Goal: Book appointment/travel/reservation

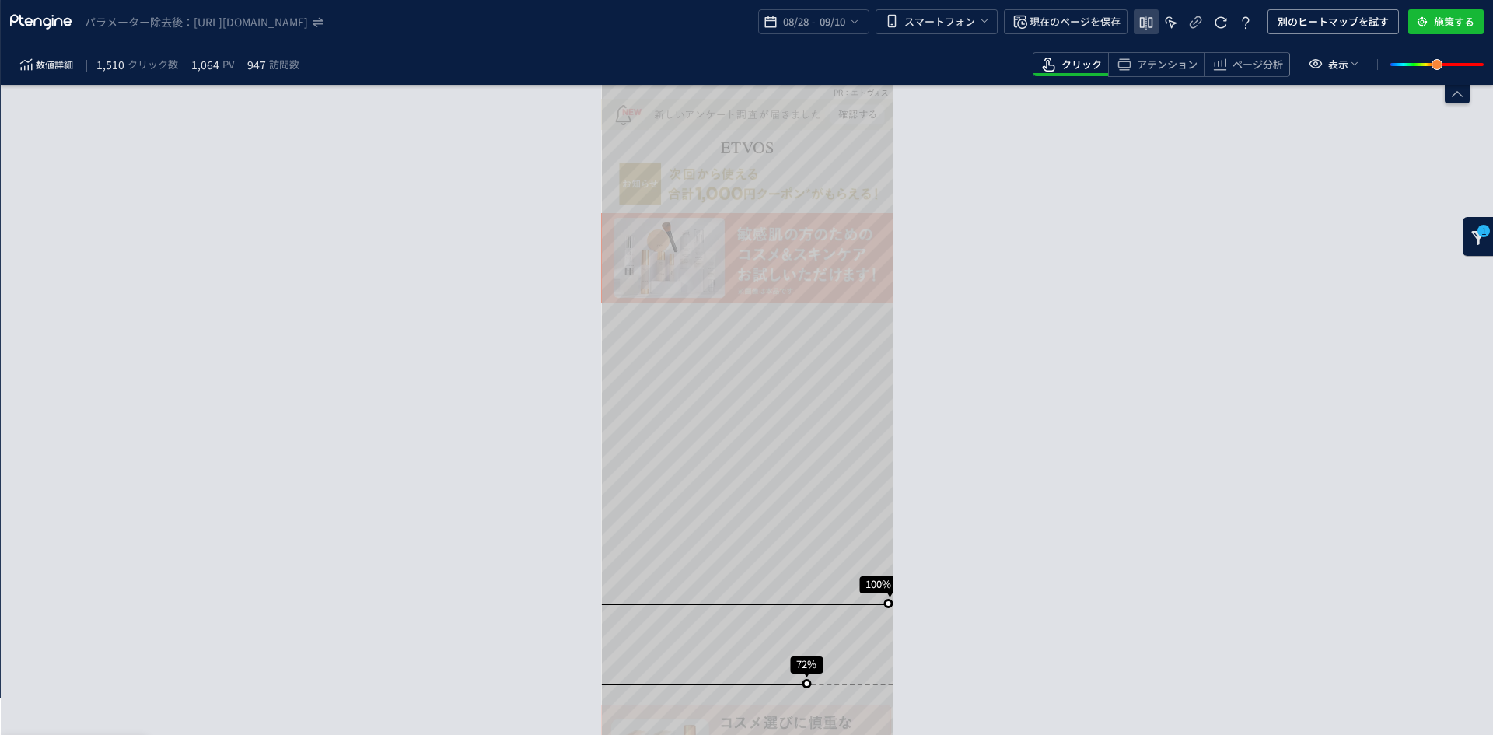
click at [1141, 32] on icon "heatmap-top-bar" at bounding box center [1146, 22] width 19 height 19
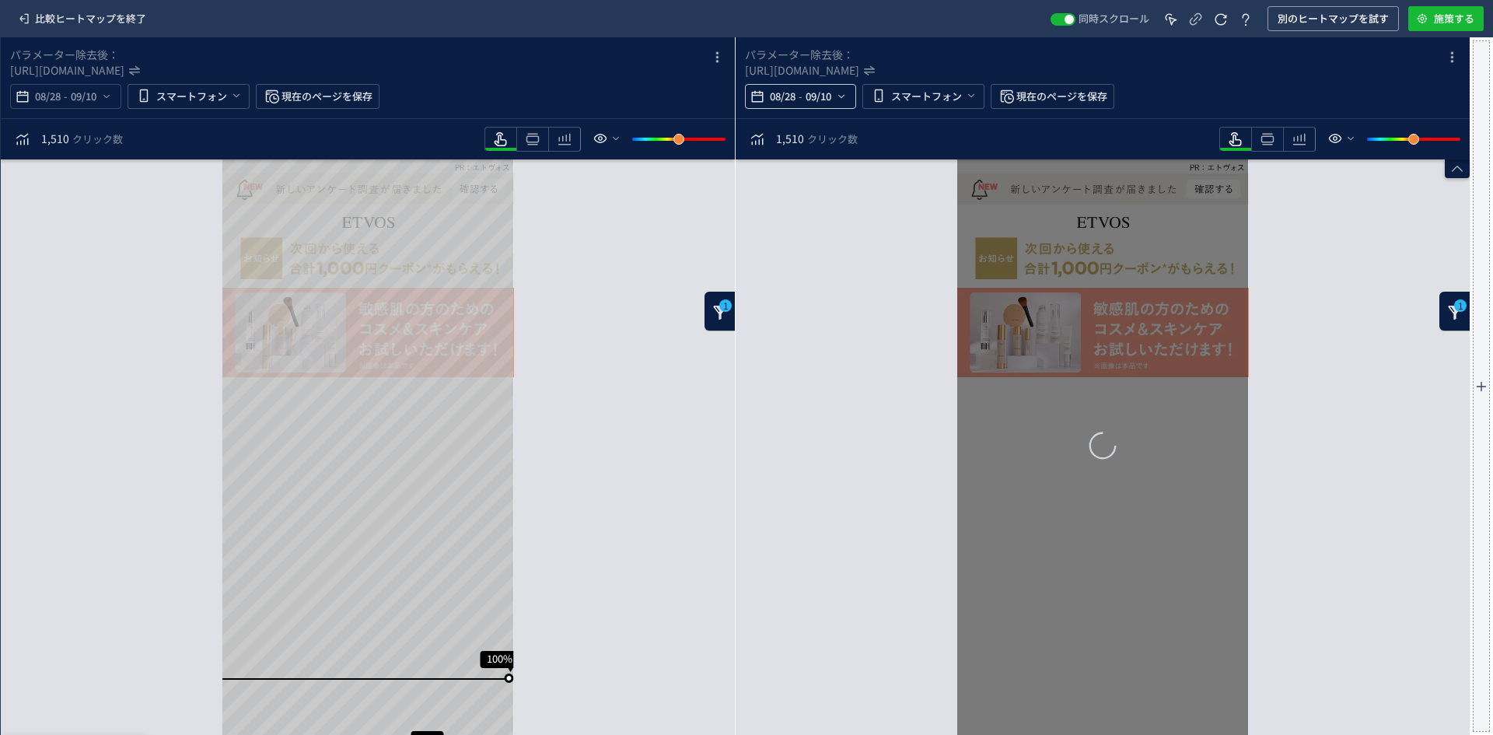
click at [818, 101] on span "09/10" at bounding box center [818, 96] width 32 height 31
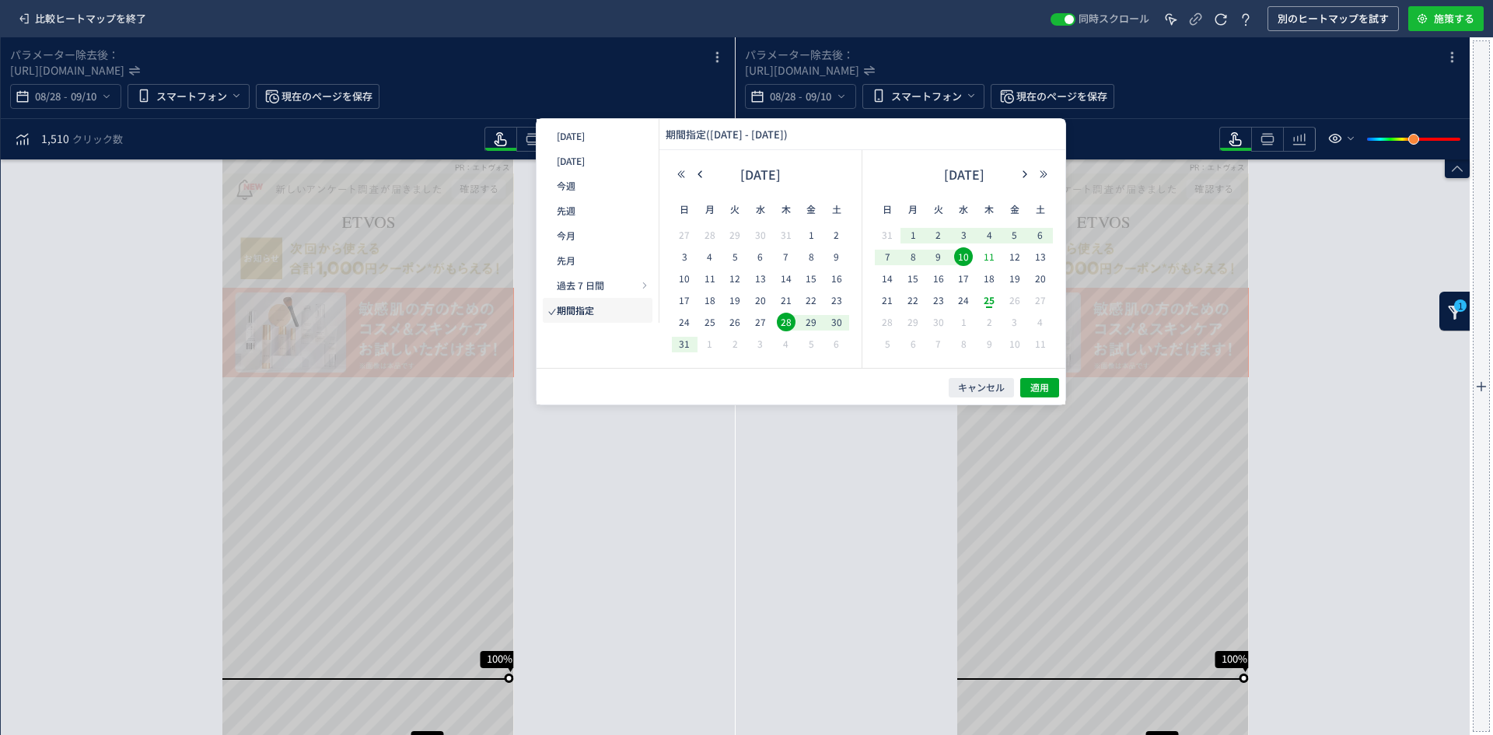
click at [989, 259] on span "11" at bounding box center [989, 256] width 19 height 19
click at [965, 299] on span "24" at bounding box center [963, 300] width 19 height 19
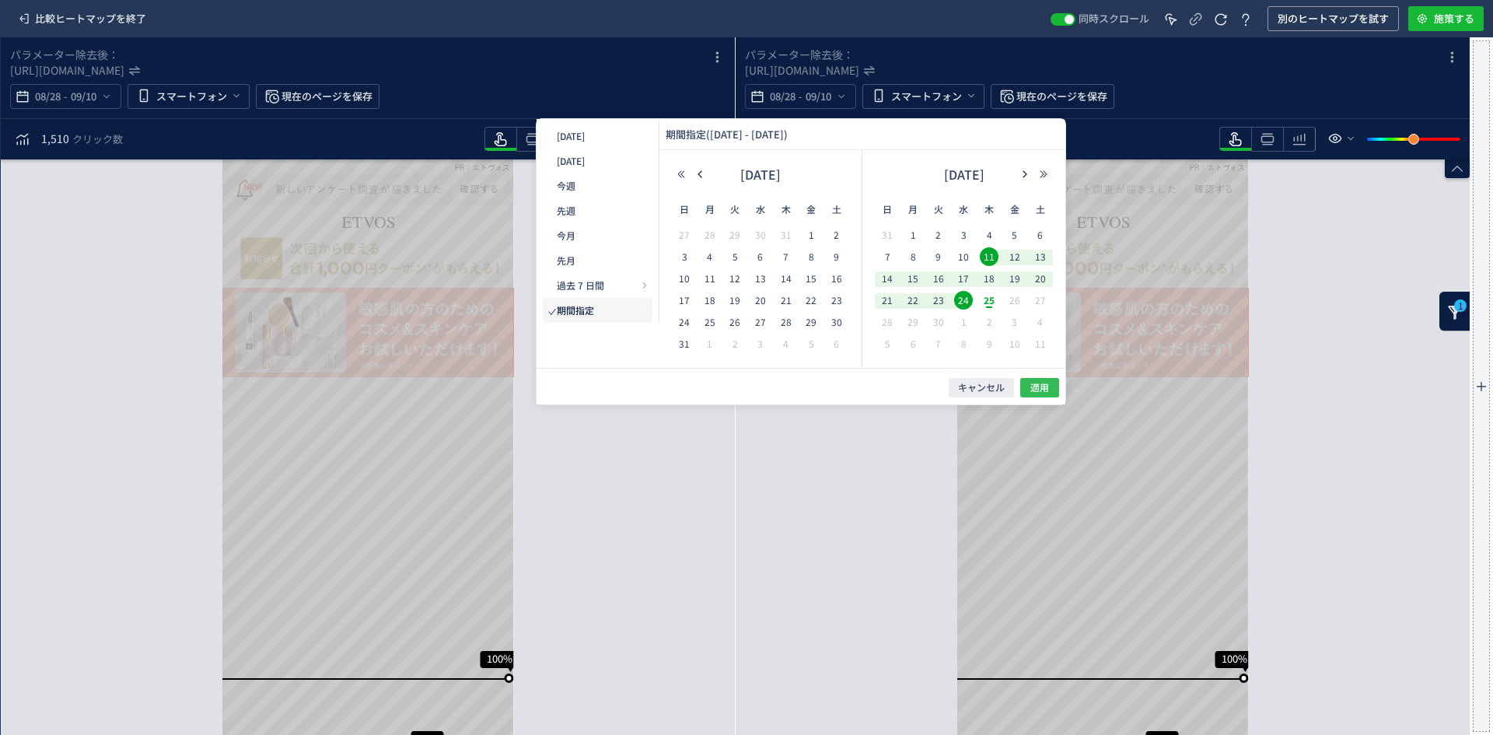
click at [1037, 393] on span "適用" at bounding box center [1039, 387] width 19 height 13
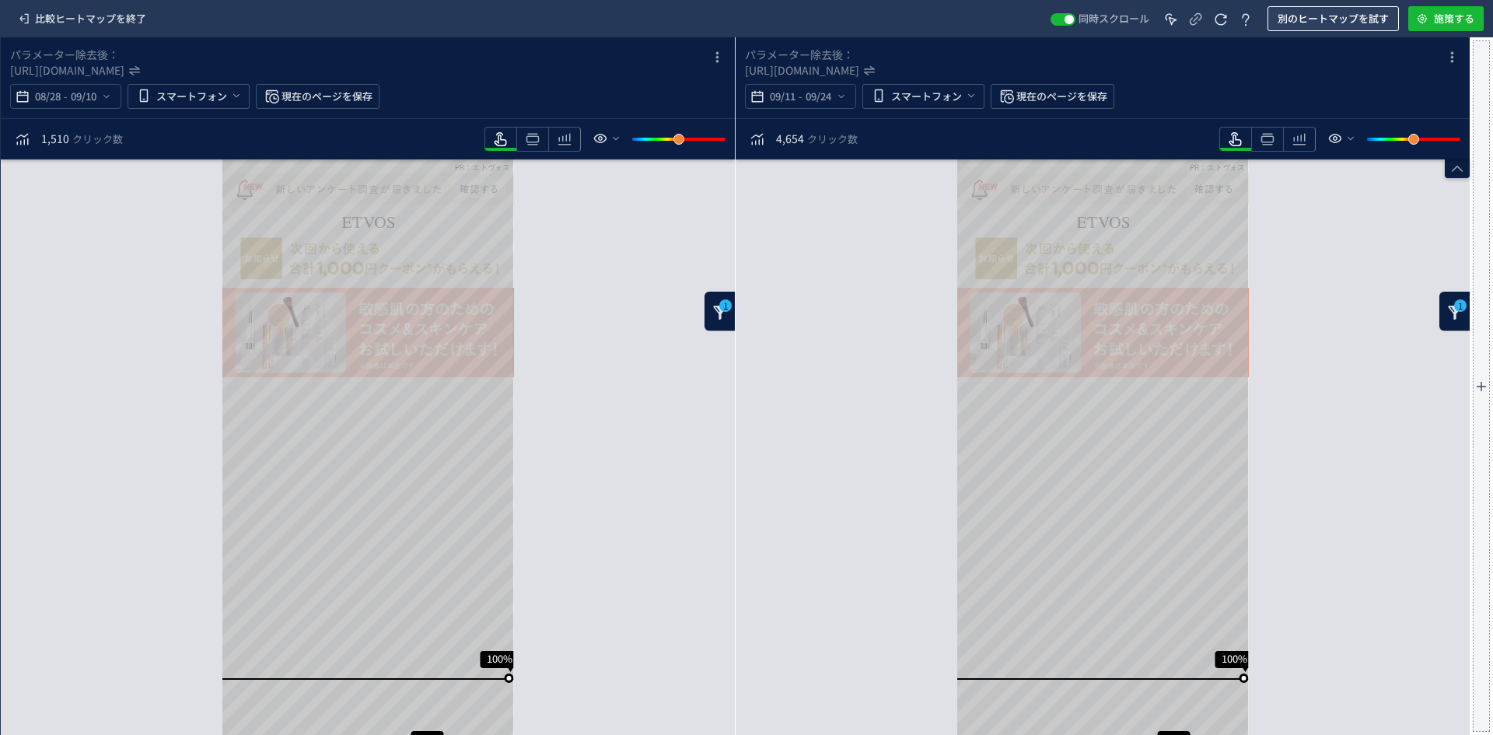
click at [1365, 18] on span "別のヒートマップを試す" at bounding box center [1332, 18] width 111 height 25
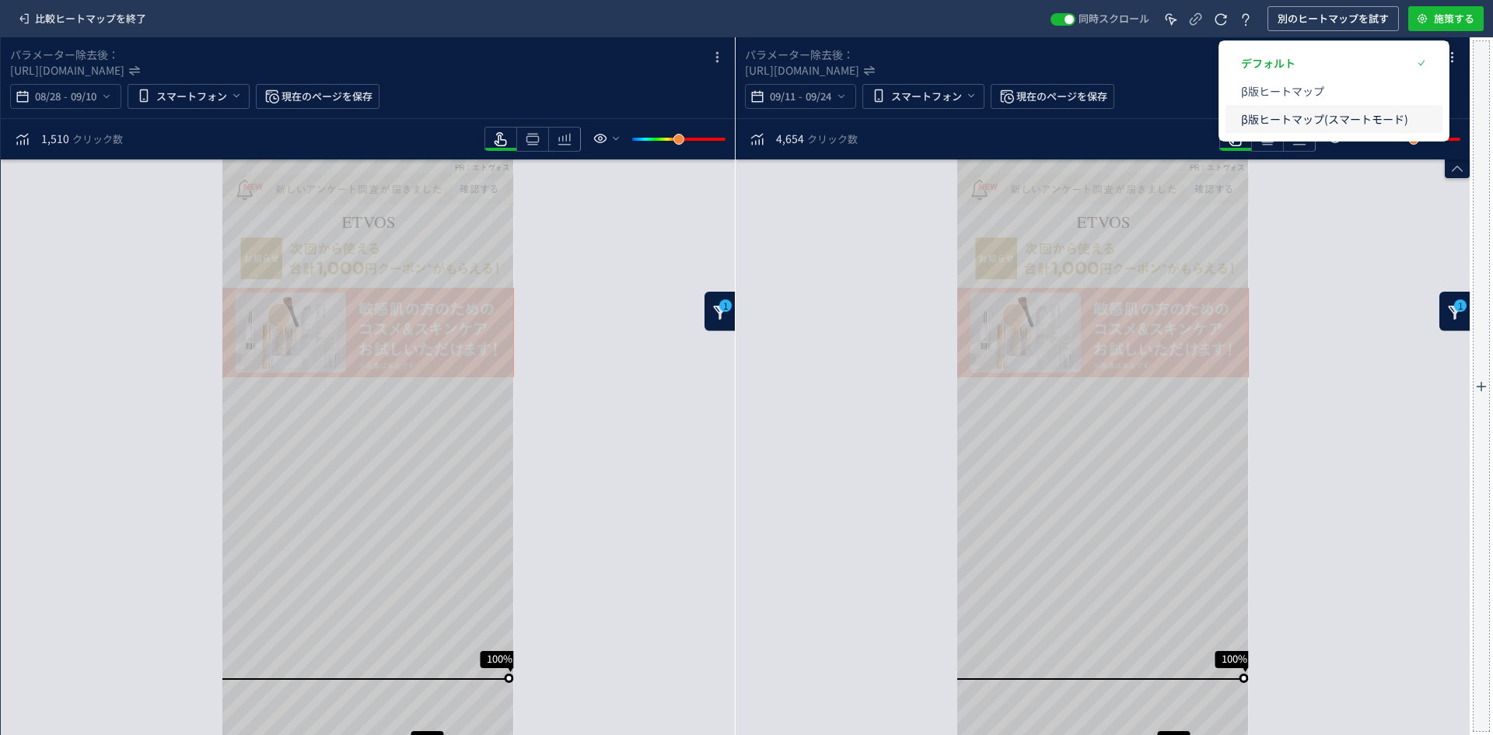
click at [1309, 110] on p "β版ヒートマップ(スマートモード)" at bounding box center [1324, 119] width 167 height 28
